Goal: Use online tool/utility: Use online tool/utility

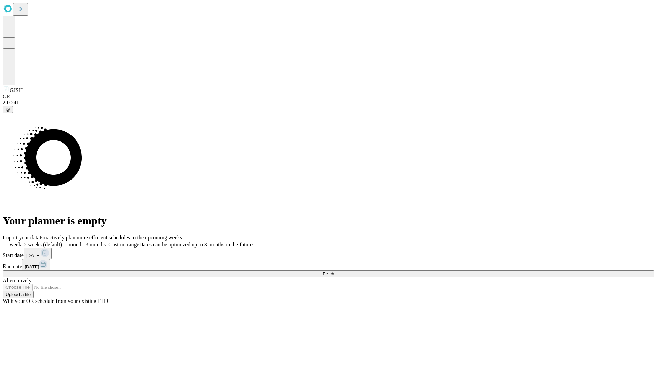
click at [334, 271] on span "Fetch" at bounding box center [328, 273] width 11 height 5
